Goal: Task Accomplishment & Management: Use online tool/utility

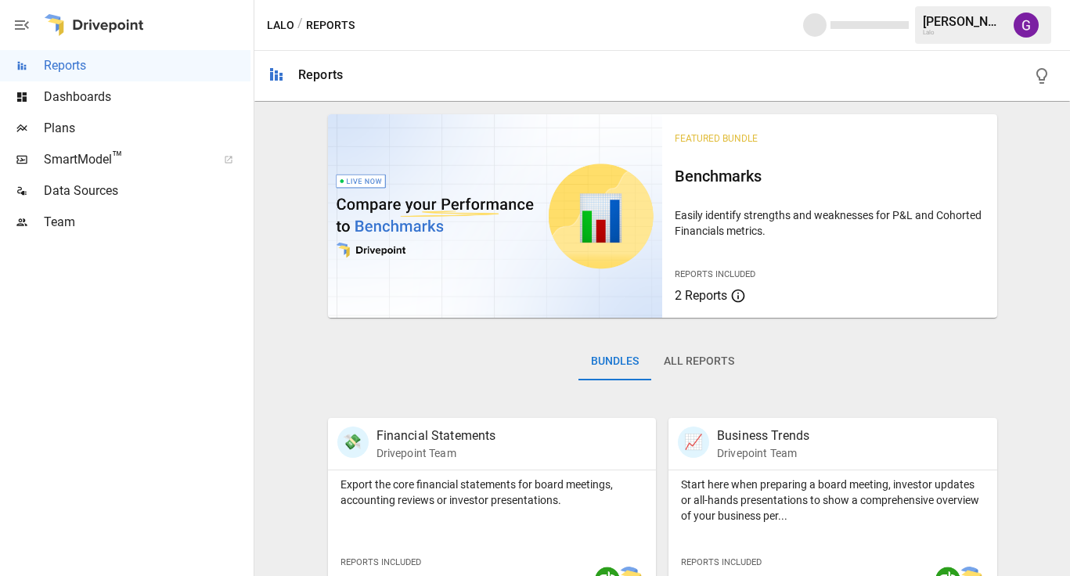
click at [166, 128] on span "Plans" at bounding box center [147, 128] width 207 height 19
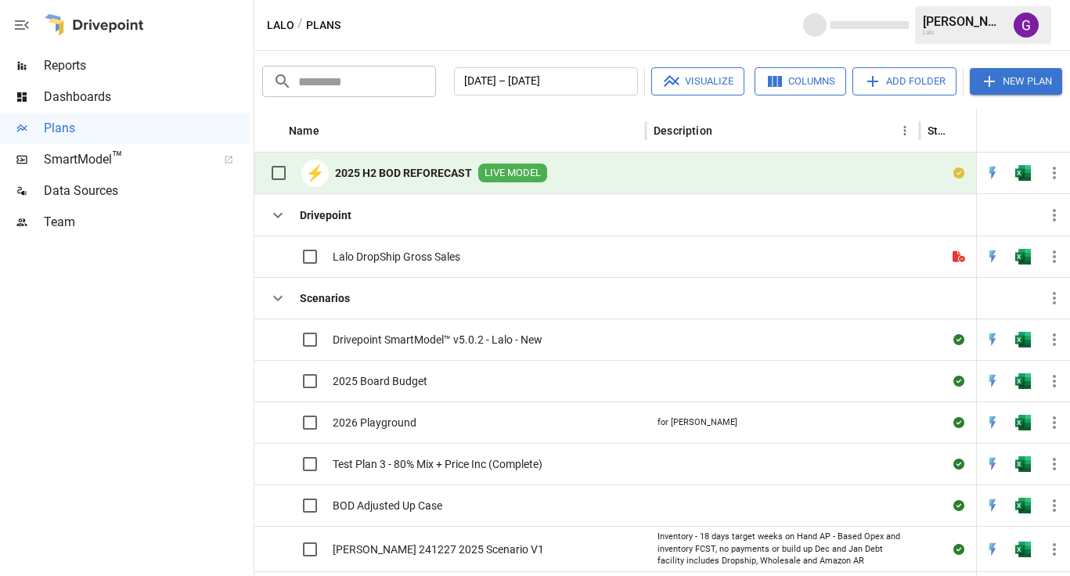
click at [438, 179] on b "2025 H2 BOD REFORECAST" at bounding box center [403, 173] width 137 height 16
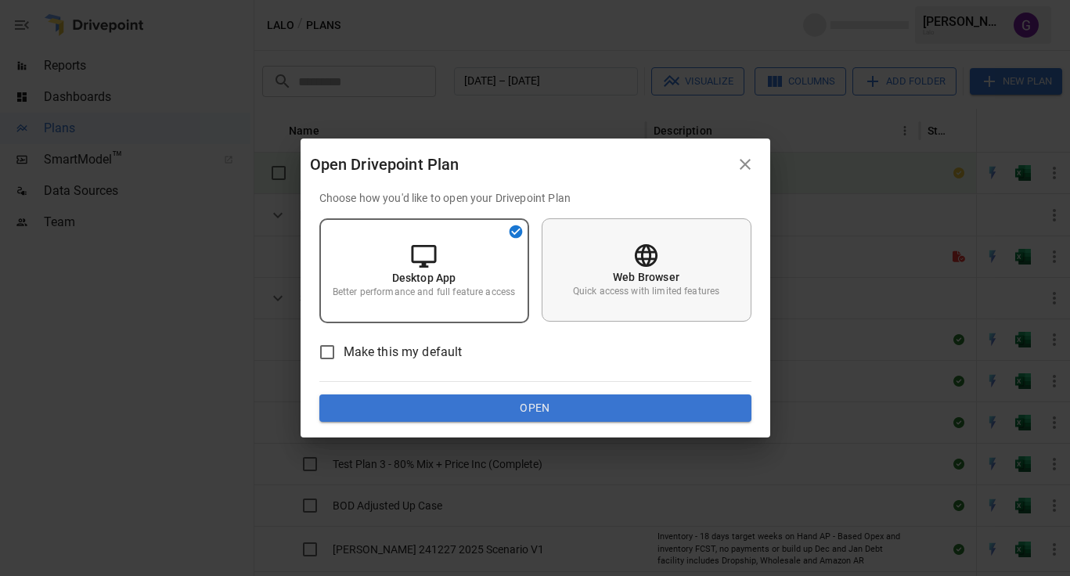
click at [635, 253] on icon at bounding box center [646, 255] width 27 height 27
click at [406, 286] on p "Better performance and full feature access" at bounding box center [424, 291] width 182 height 13
click at [612, 284] on div "Web Browser Quick access with limited features" at bounding box center [647, 269] width 210 height 103
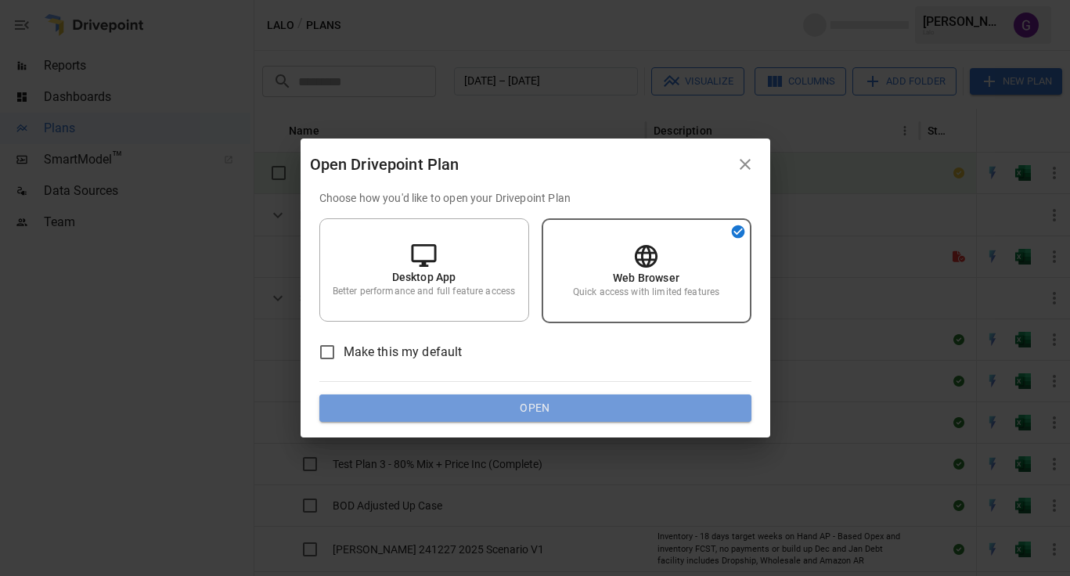
click at [575, 407] on button "Open" at bounding box center [535, 409] width 432 height 28
